Goal: Information Seeking & Learning: Learn about a topic

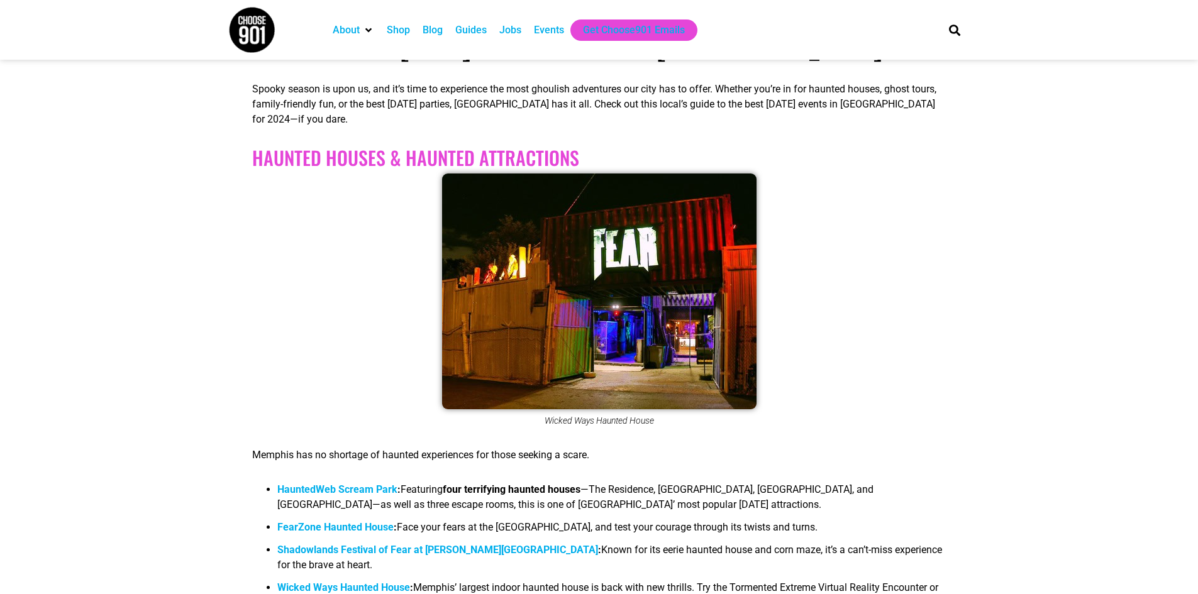
scroll to position [373, 0]
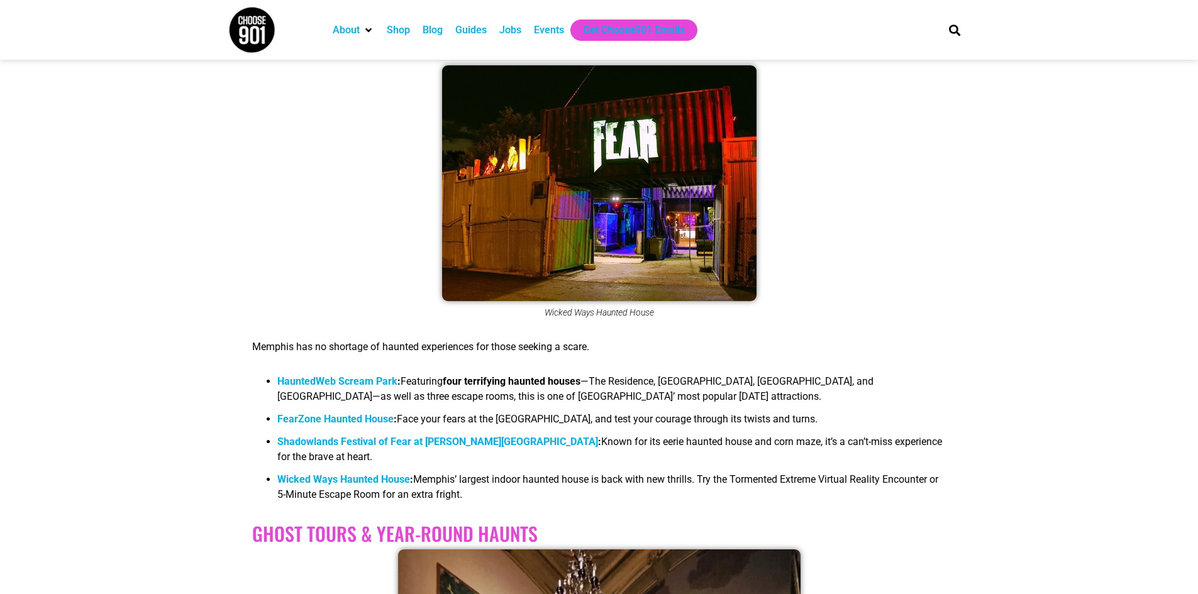
click at [341, 380] on b "HauntedWeb Scream Park" at bounding box center [337, 381] width 120 height 12
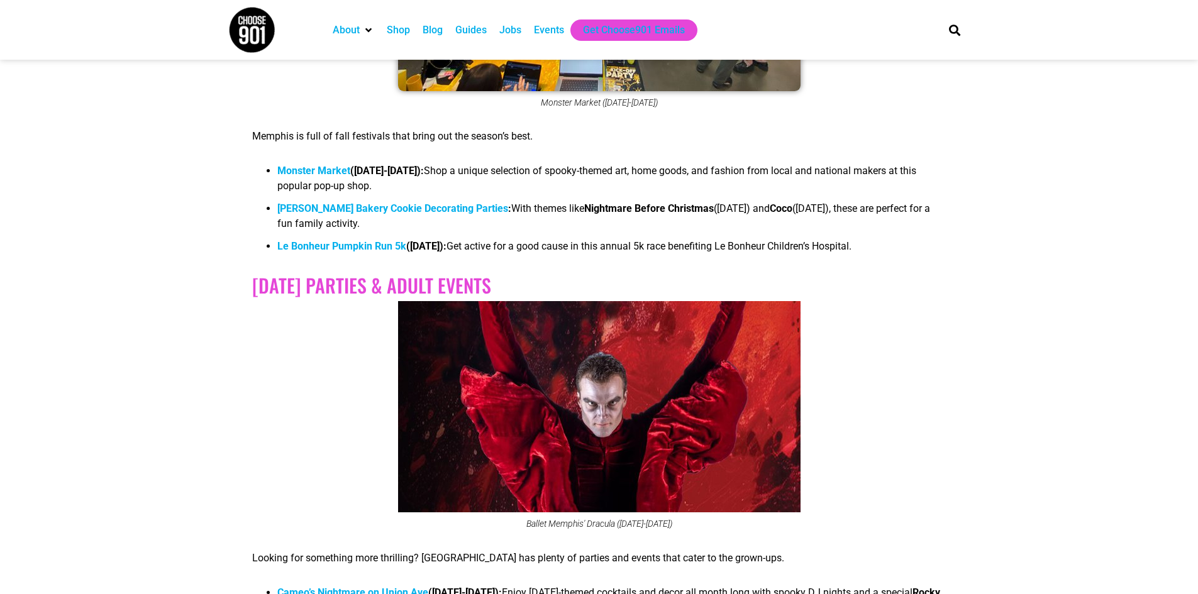
scroll to position [2338, 0]
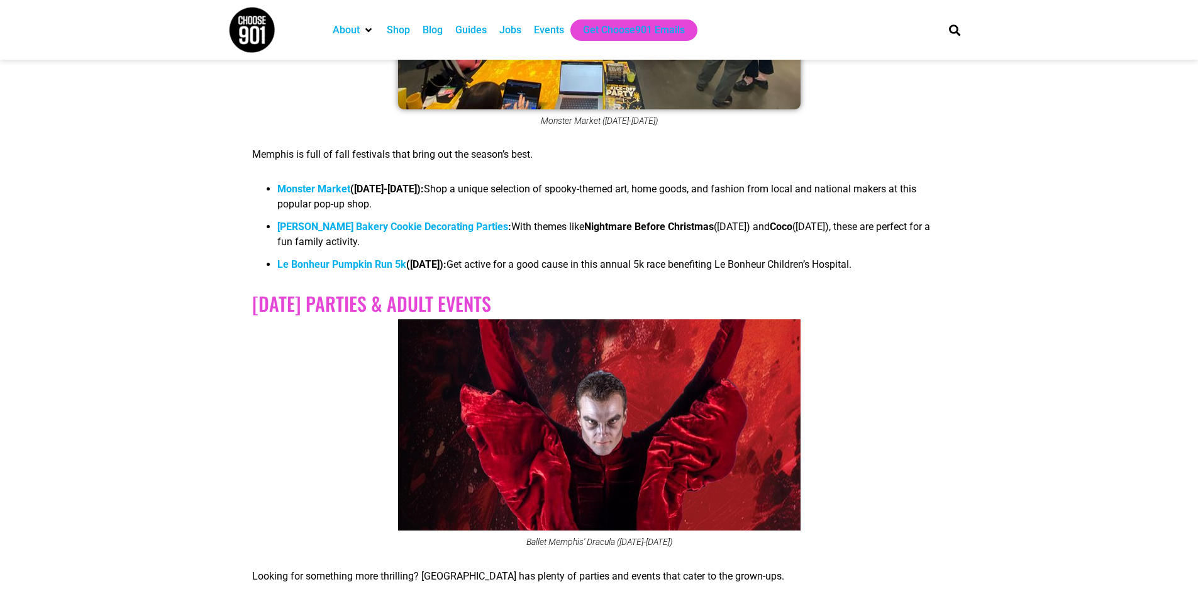
drag, startPoint x: 1065, startPoint y: 106, endPoint x: 1063, endPoint y: 69, distance: 37.8
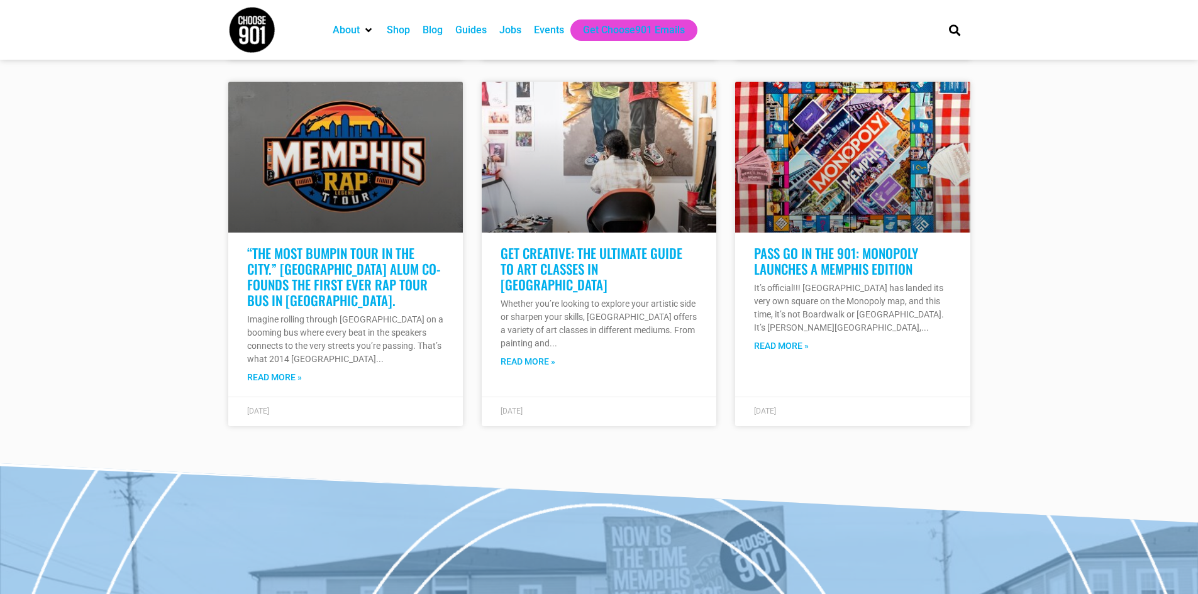
scroll to position [4868, 0]
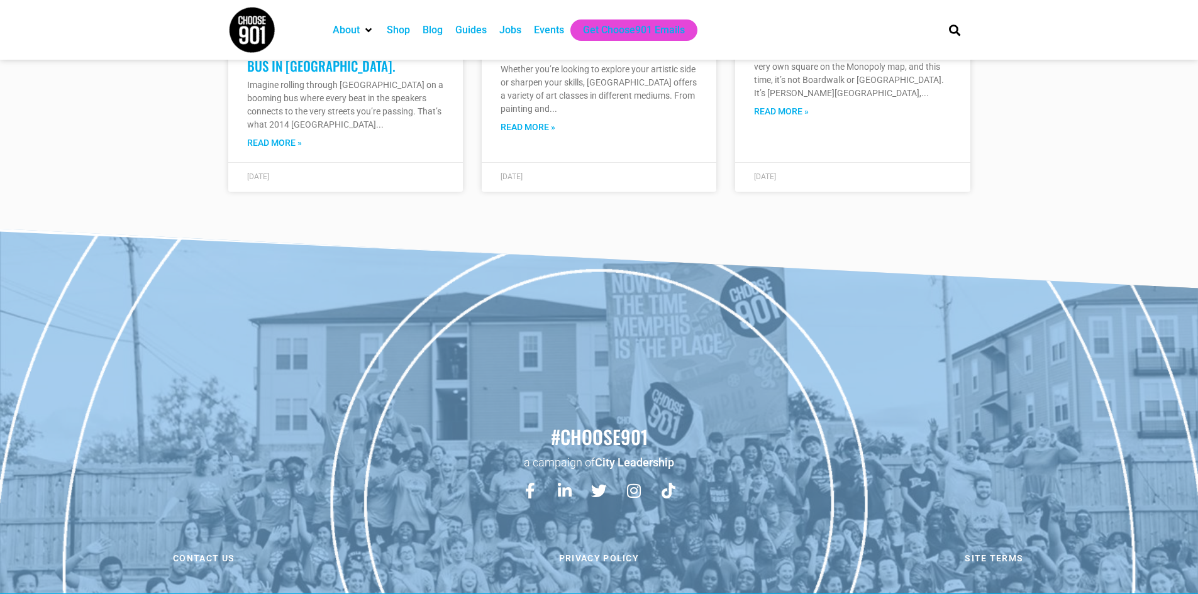
drag, startPoint x: 1108, startPoint y: 191, endPoint x: 1111, endPoint y: 175, distance: 16.0
click at [242, 40] on img at bounding box center [251, 29] width 47 height 47
